Goal: Information Seeking & Learning: Learn about a topic

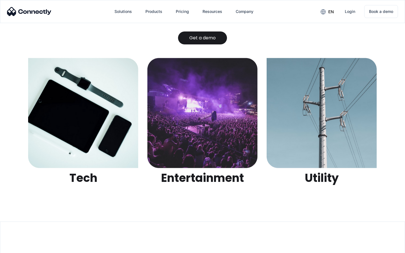
scroll to position [1776, 0]
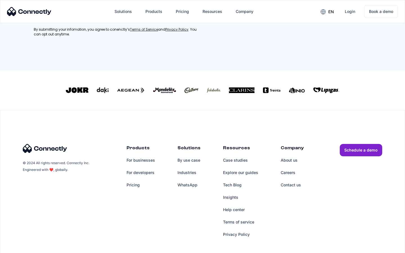
scroll to position [253, 0]
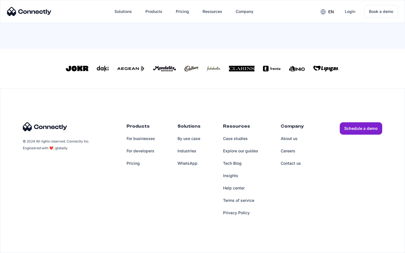
scroll to position [247, 0]
